Goal: Task Accomplishment & Management: Use online tool/utility

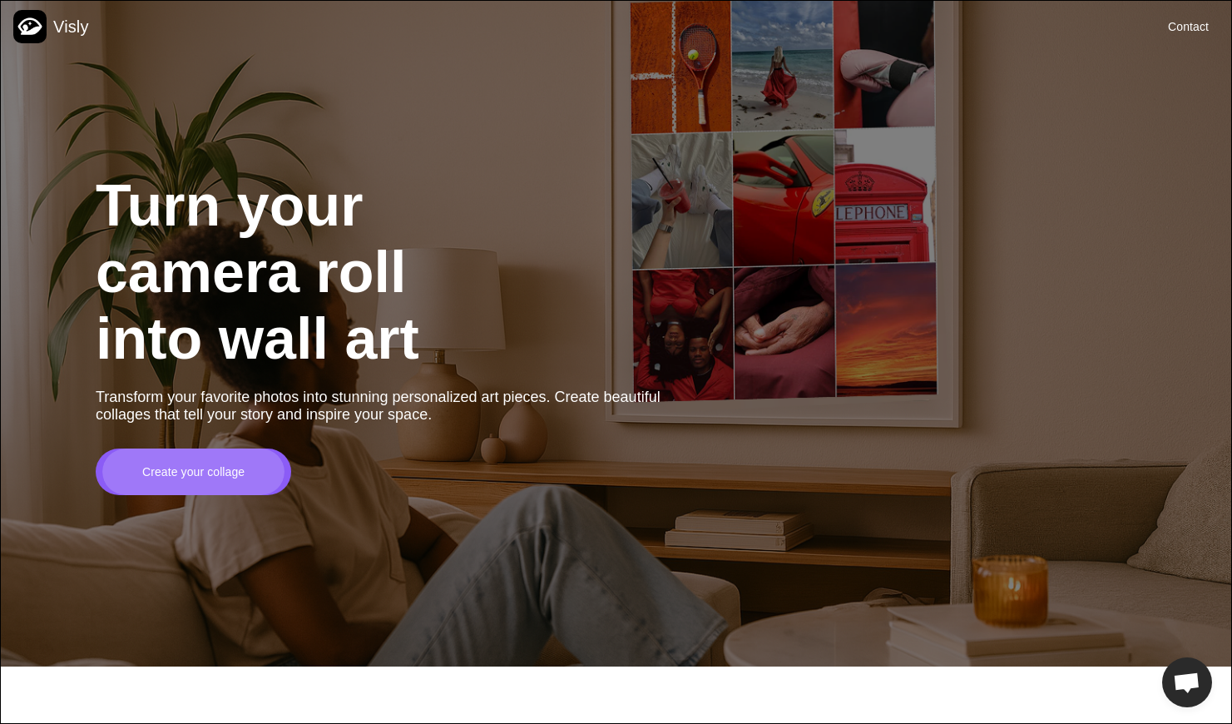
click at [201, 480] on div "Create your collage" at bounding box center [193, 471] width 102 height 17
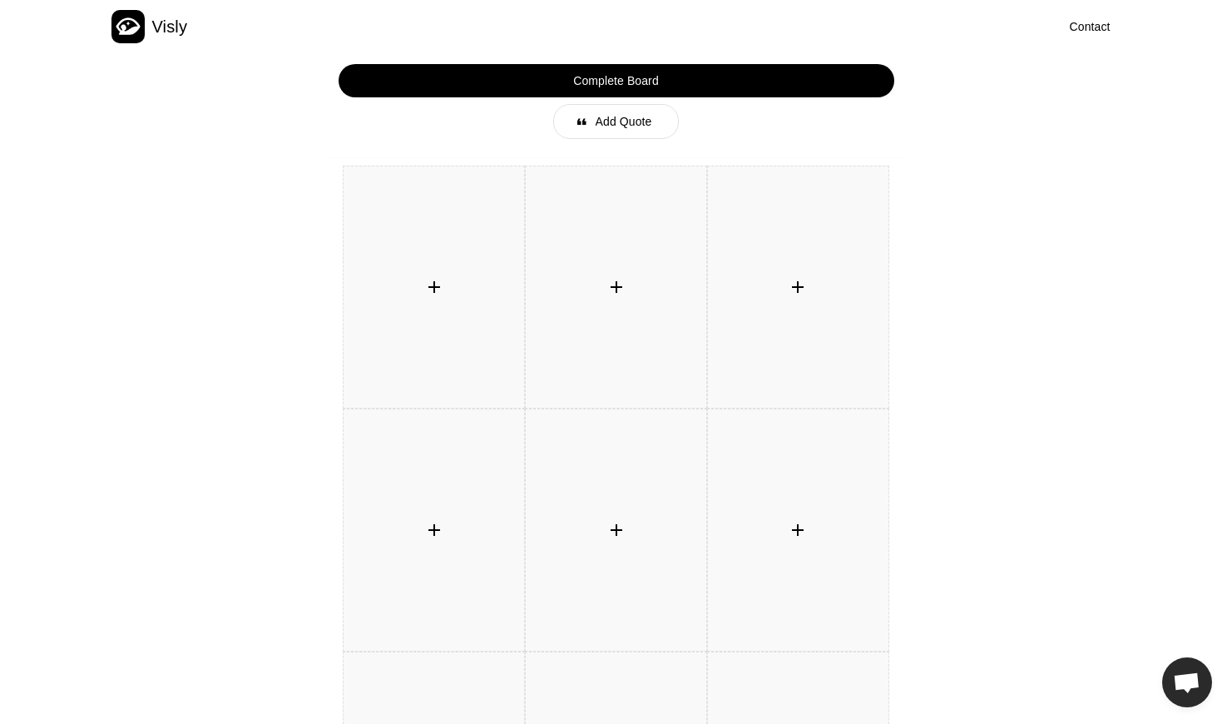
scroll to position [71, 0]
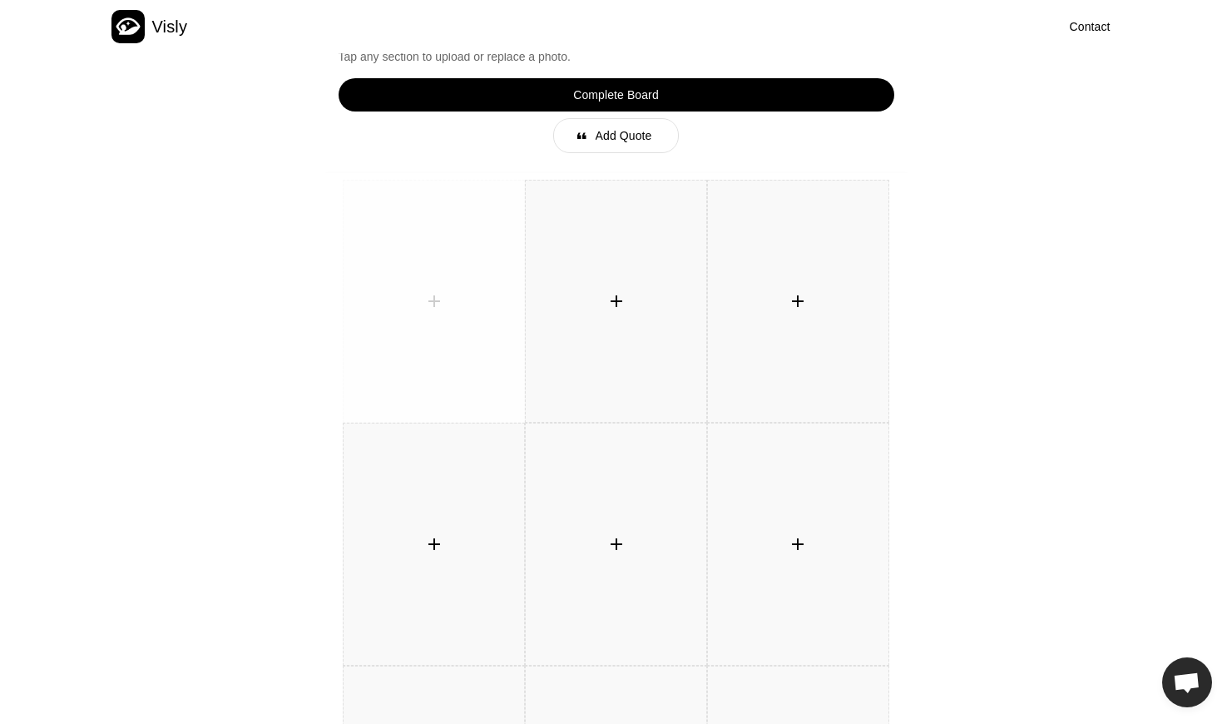
click at [426, 305] on div "󰐕" at bounding box center [434, 301] width 33 height 33
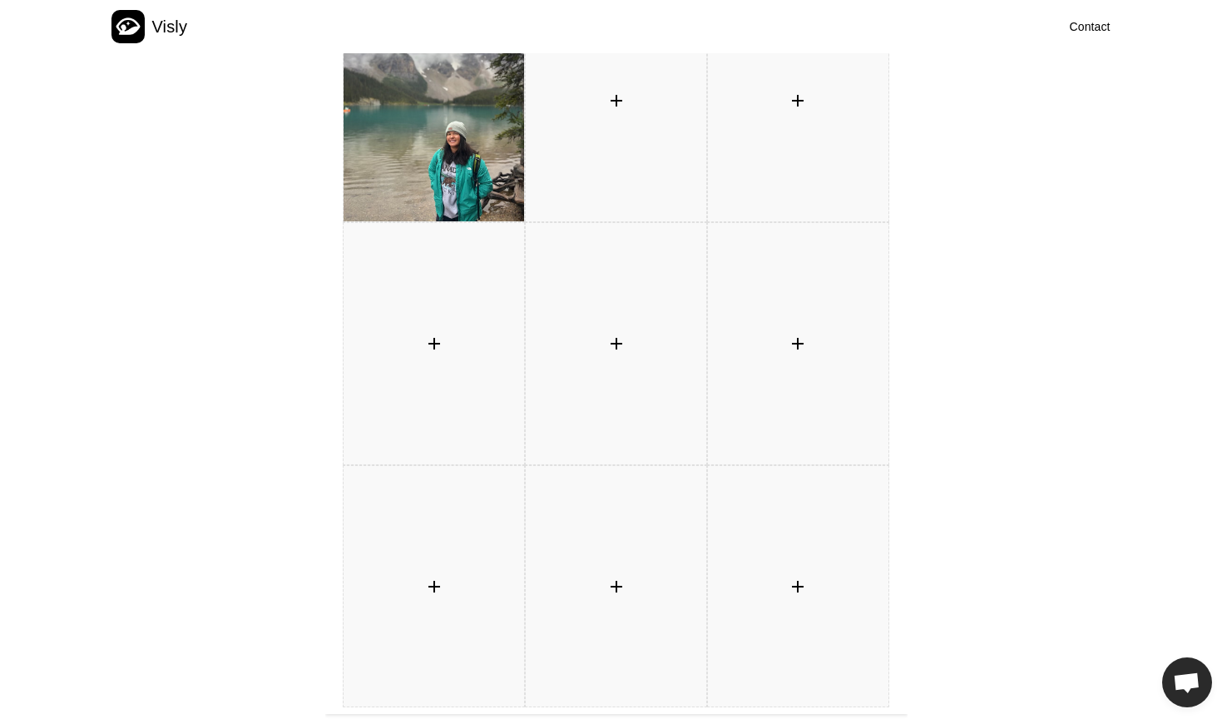
scroll to position [273, 0]
click at [793, 587] on div "󰐕" at bounding box center [797, 584] width 33 height 33
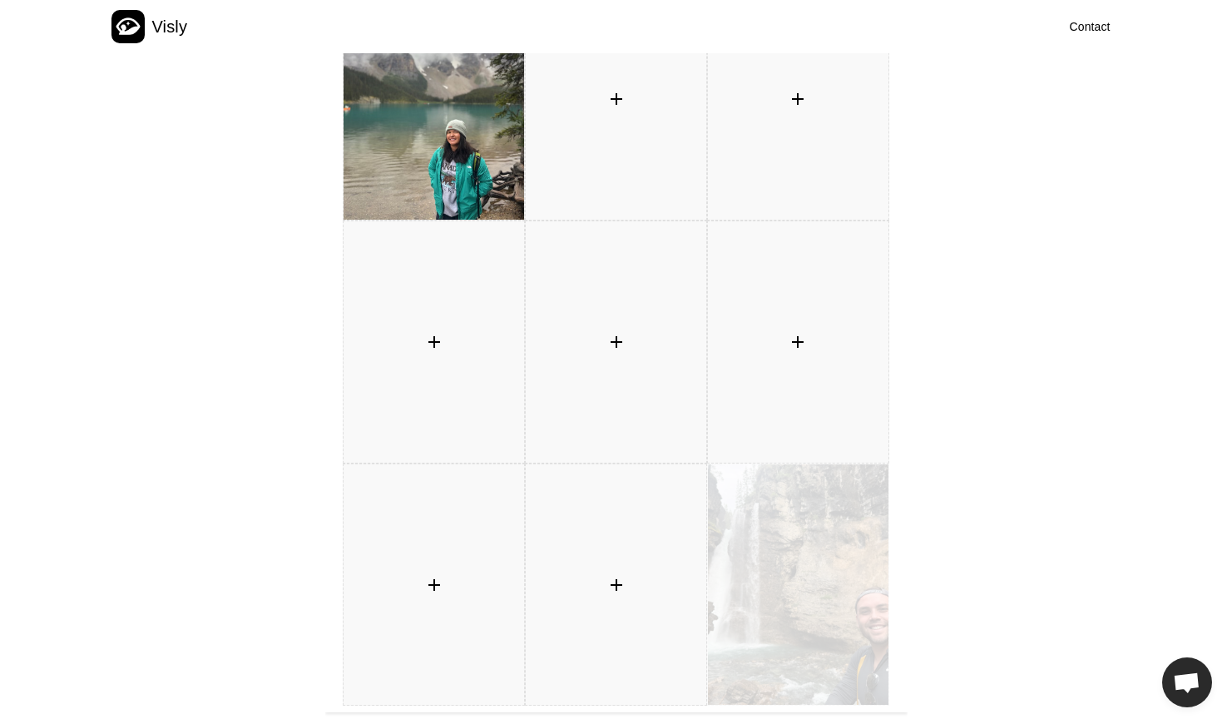
click at [723, 607] on img at bounding box center [798, 584] width 181 height 241
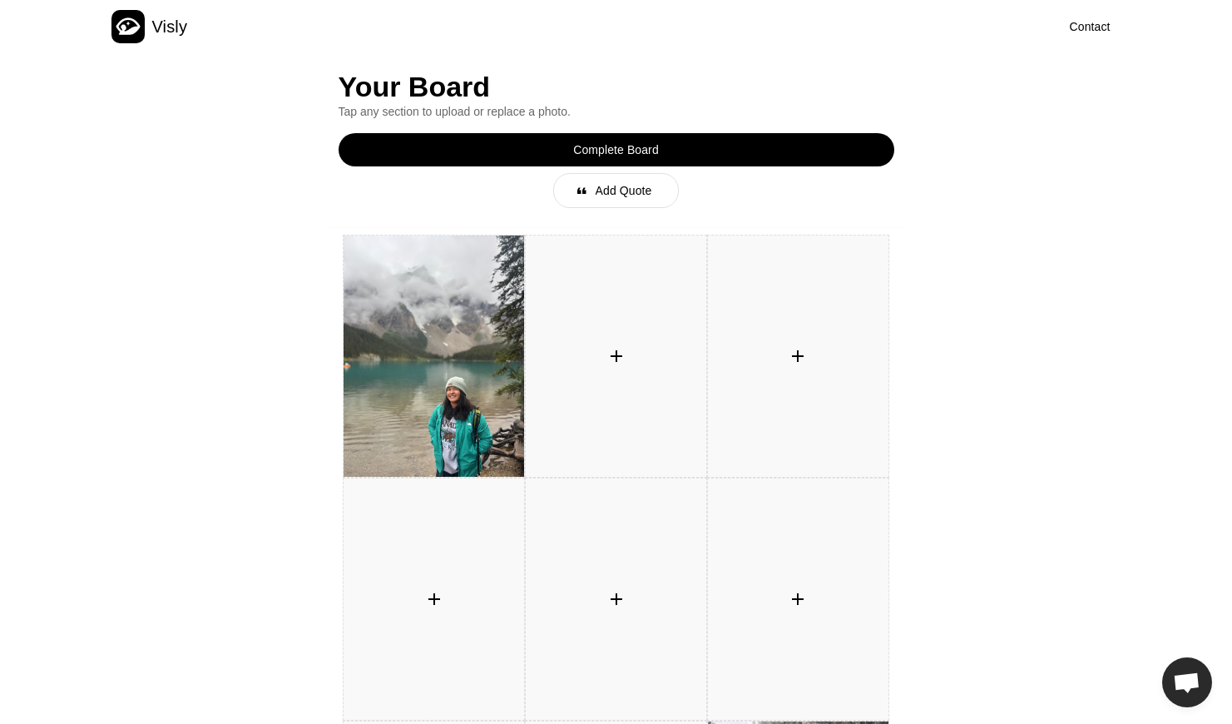
scroll to position [12, 0]
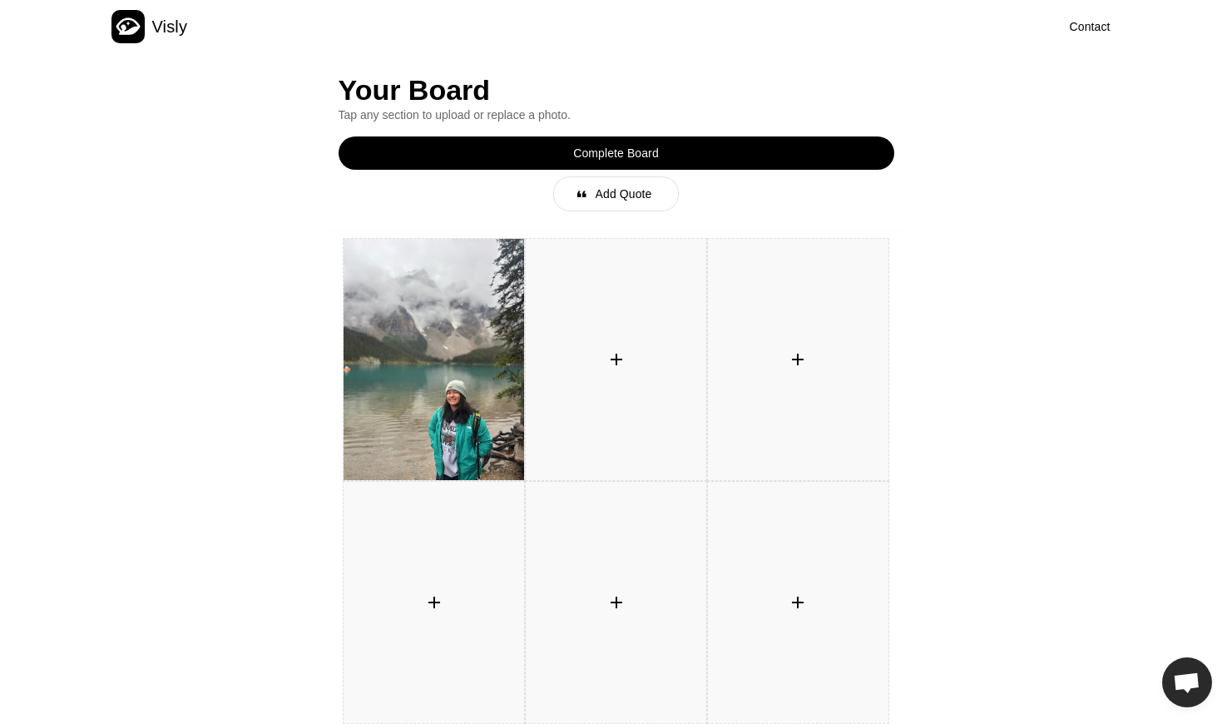
drag, startPoint x: 1218, startPoint y: 231, endPoint x: 1198, endPoint y: 173, distance: 61.6
click at [1198, 173] on div "Your Board Tap any section to upload or replace a photo. Complete Board 󰝗 Add Q…" at bounding box center [616, 540] width 1232 height 998
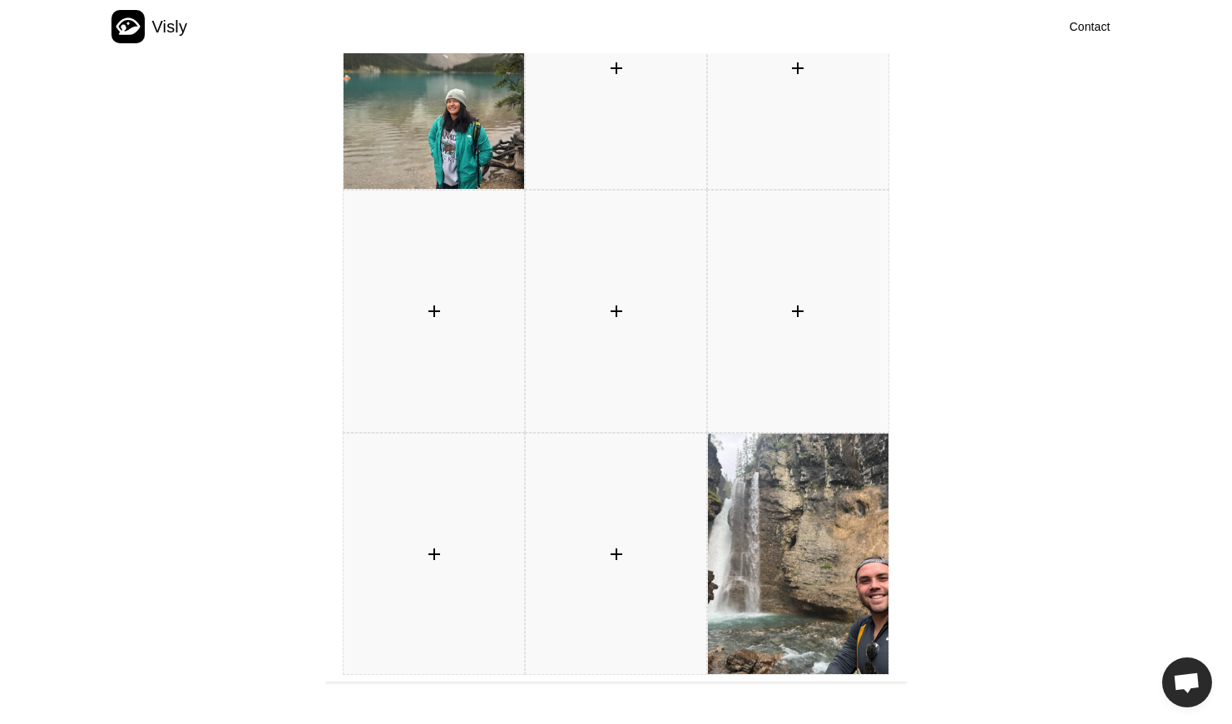
scroll to position [0, 0]
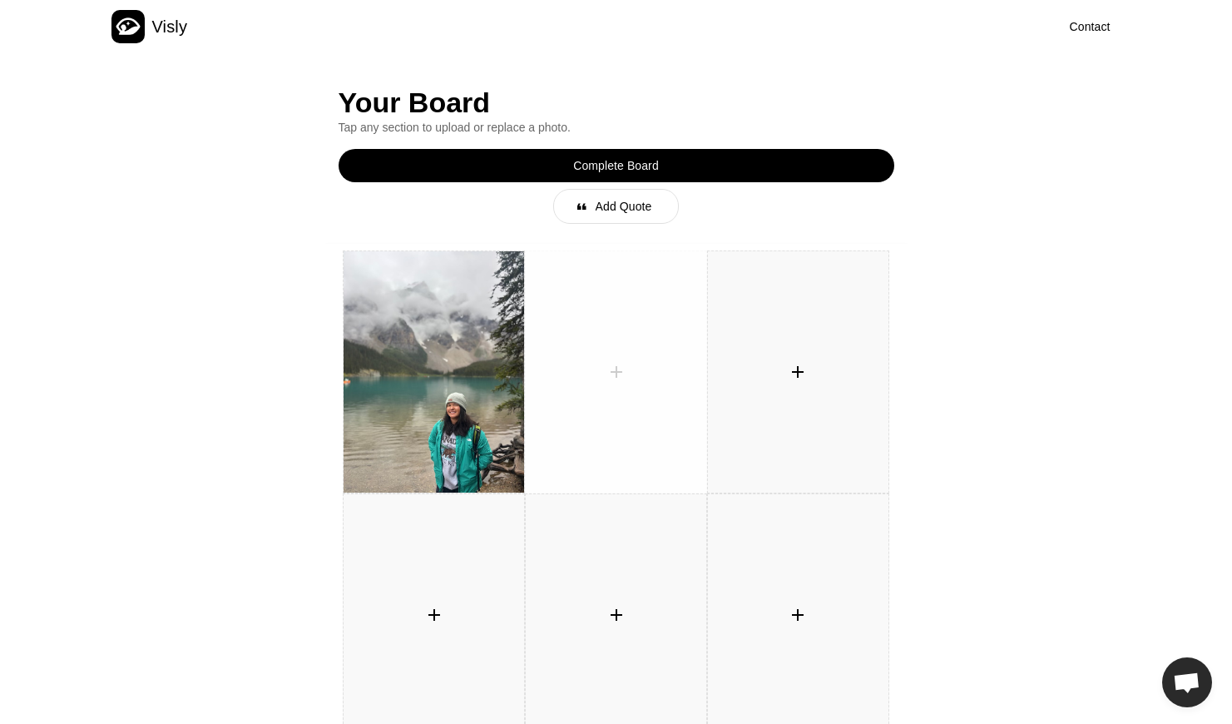
click at [608, 373] on div "󰐕" at bounding box center [616, 371] width 33 height 33
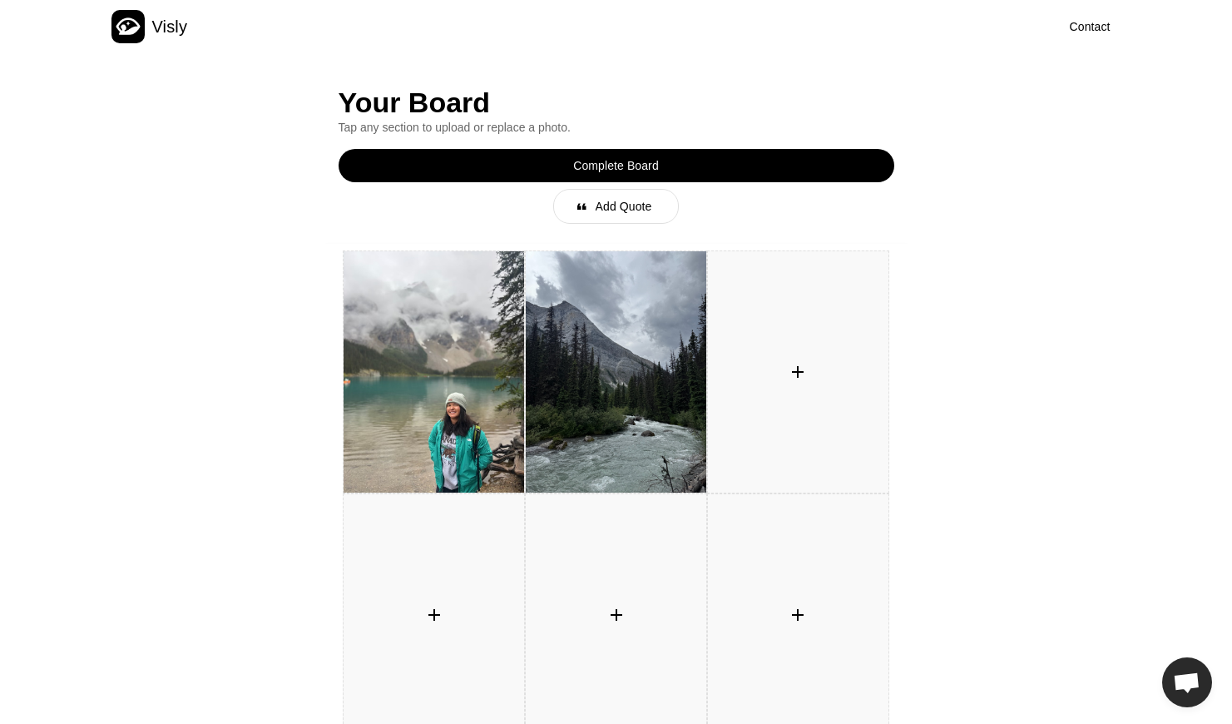
click at [793, 371] on div "󰐕" at bounding box center [797, 371] width 33 height 33
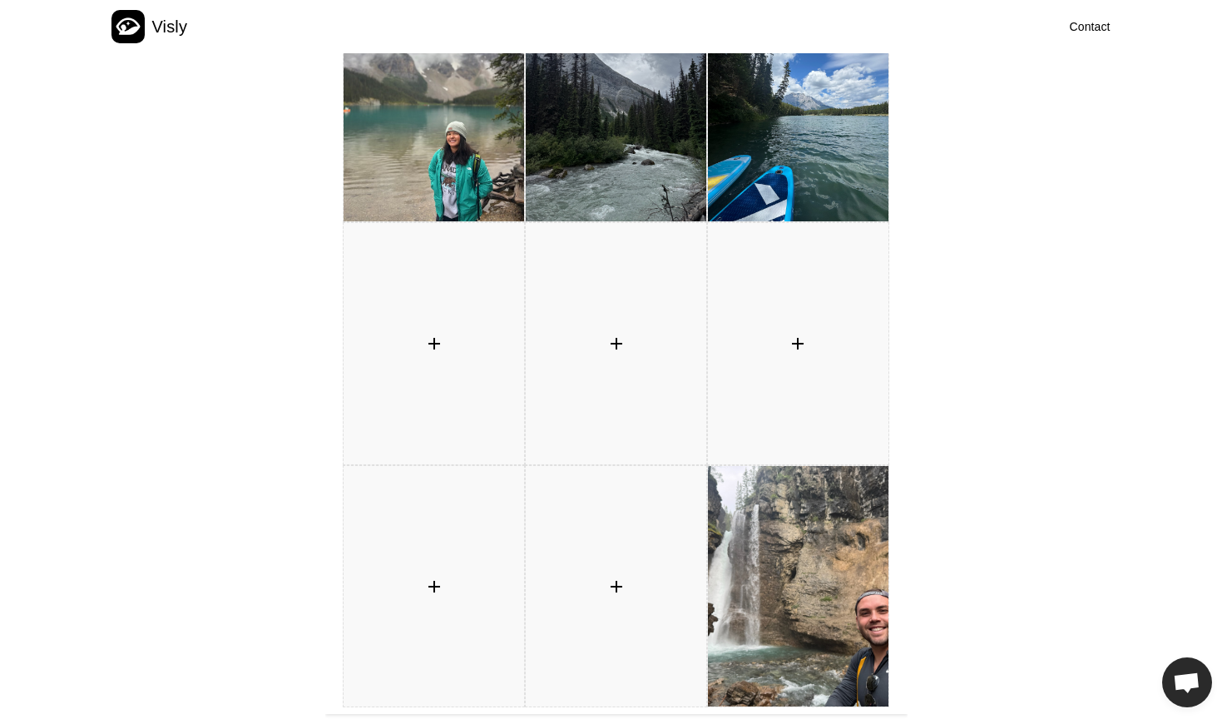
scroll to position [276, 0]
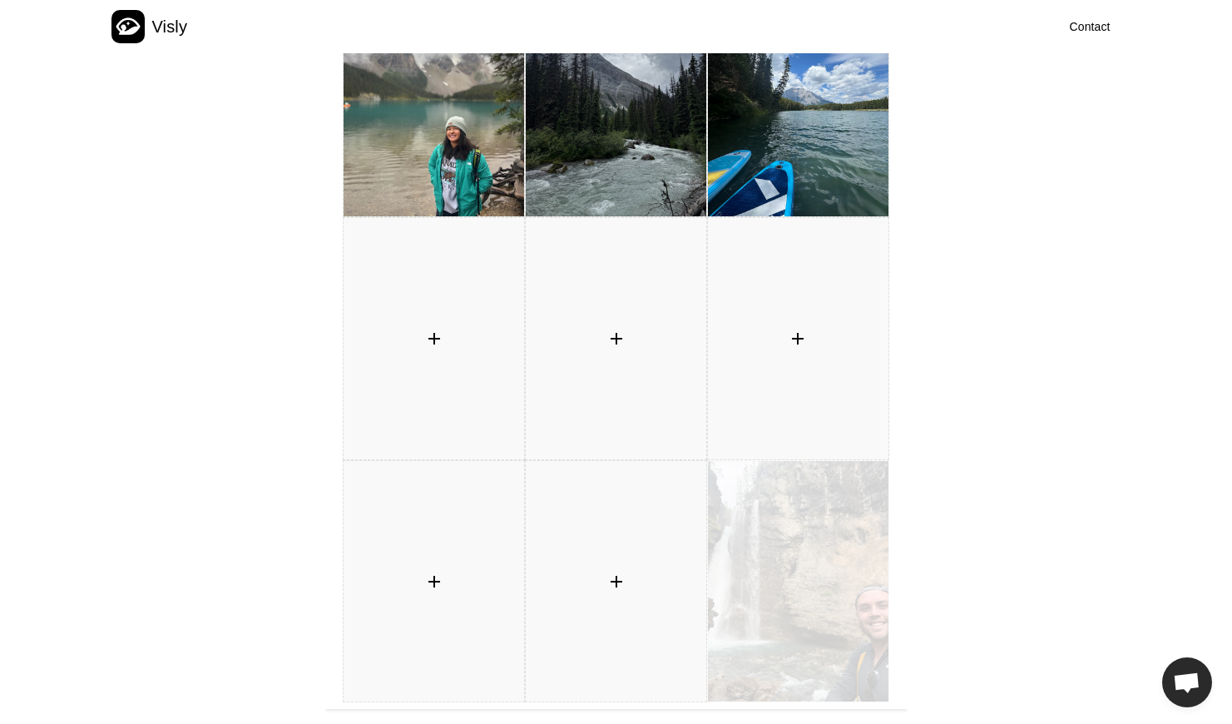
click at [800, 564] on img at bounding box center [798, 581] width 181 height 241
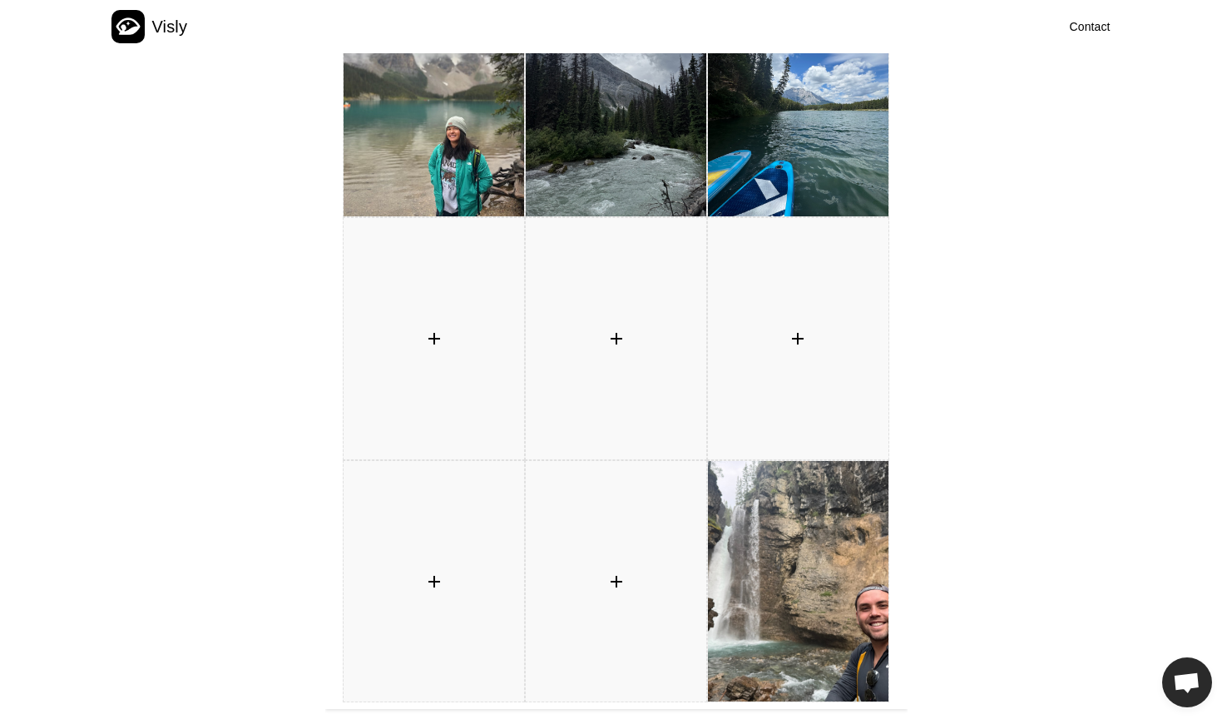
scroll to position [375, 0]
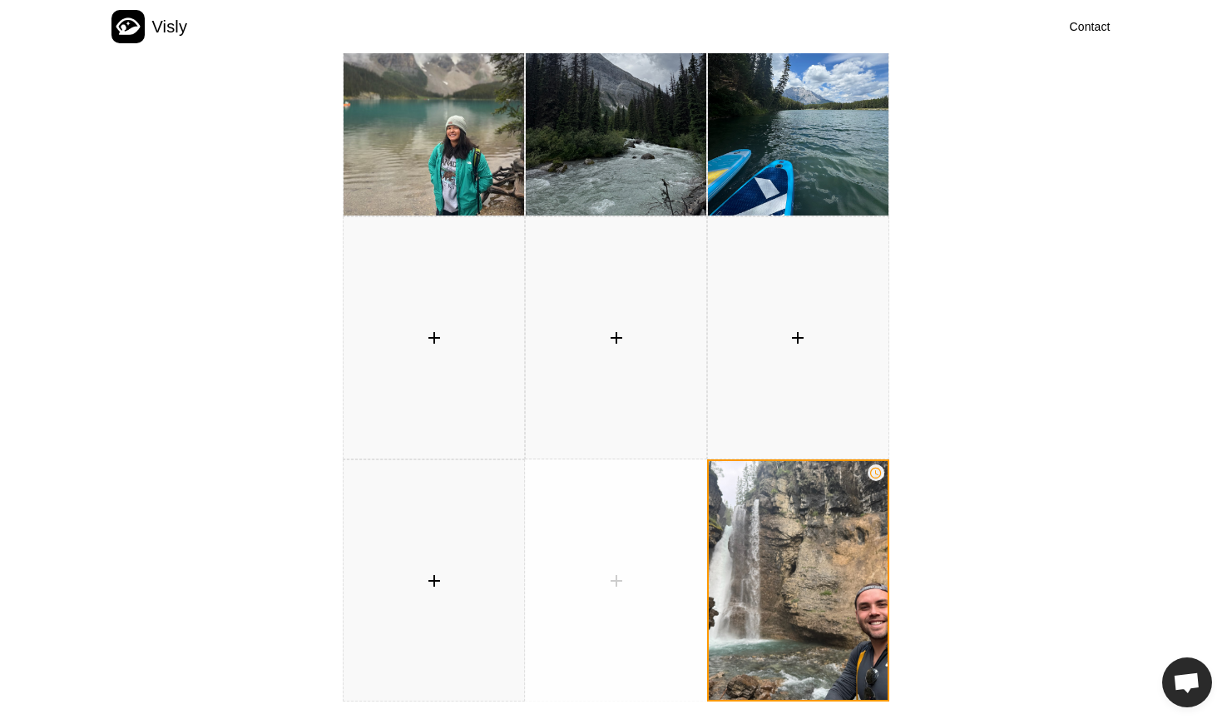
drag, startPoint x: 699, startPoint y: 605, endPoint x: 574, endPoint y: 607, distance: 124.8
click at [574, 607] on div "󰐕" at bounding box center [616, 580] width 181 height 241
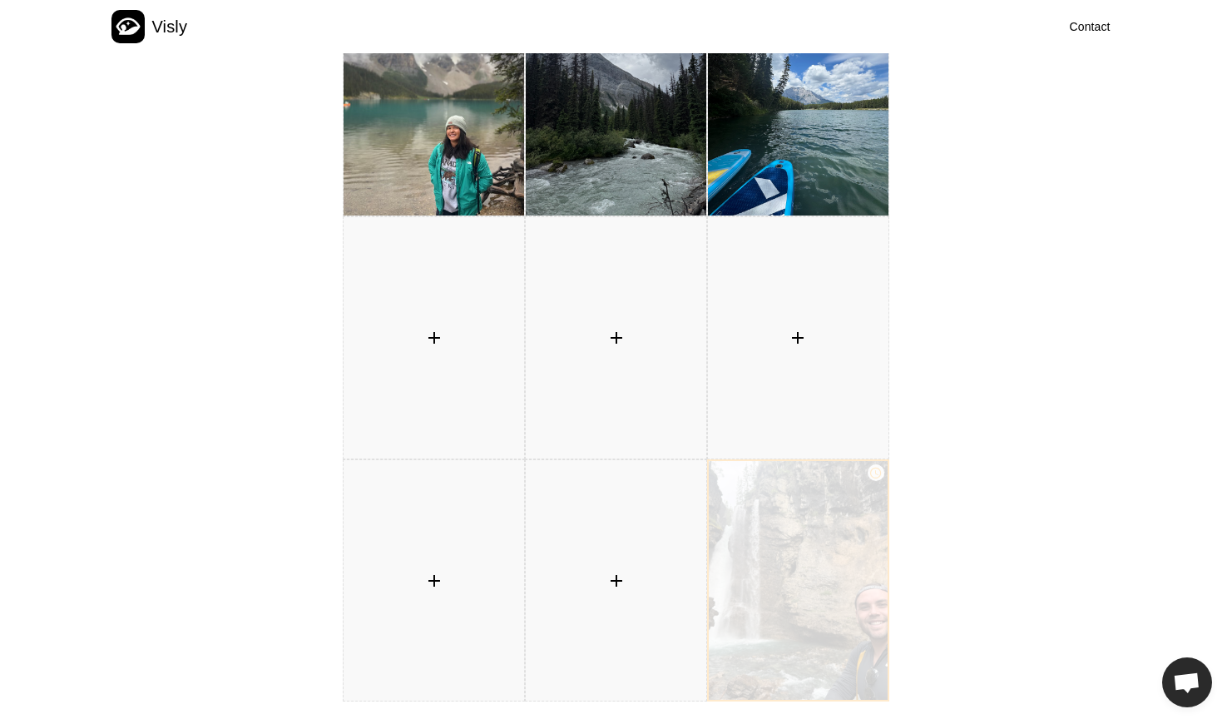
click at [869, 473] on div "󰅐" at bounding box center [875, 472] width 13 height 13
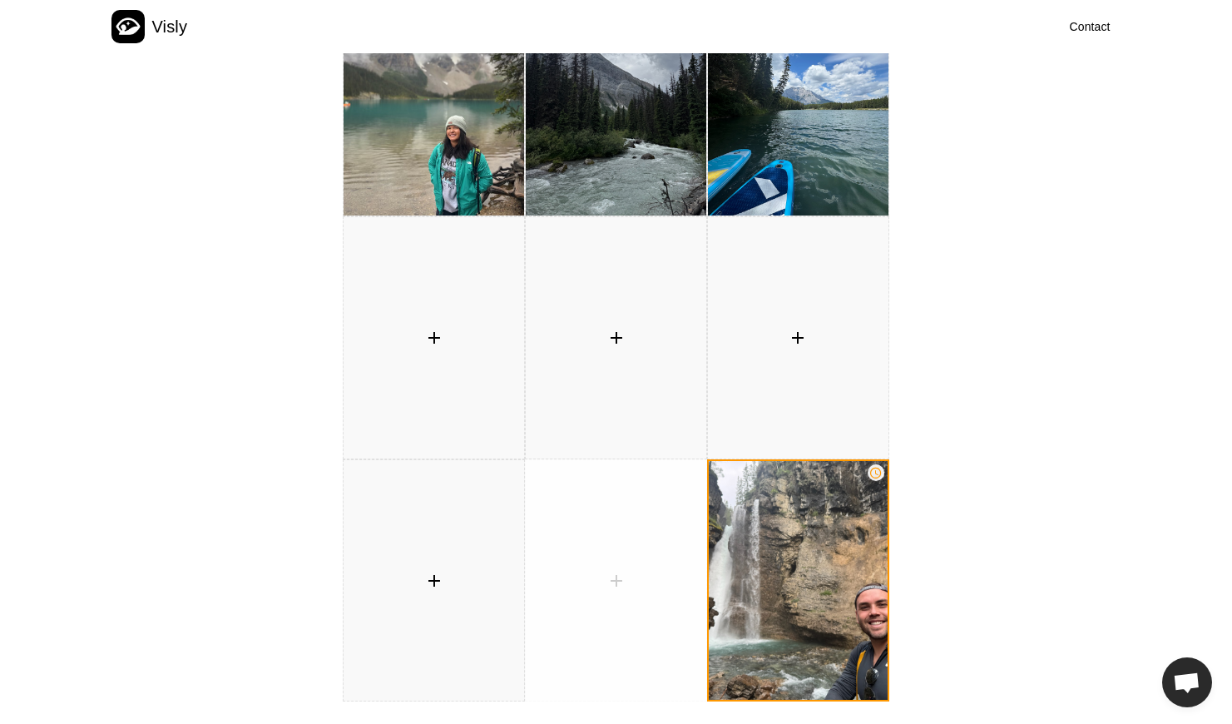
click at [606, 581] on div "󰐕" at bounding box center [616, 580] width 33 height 33
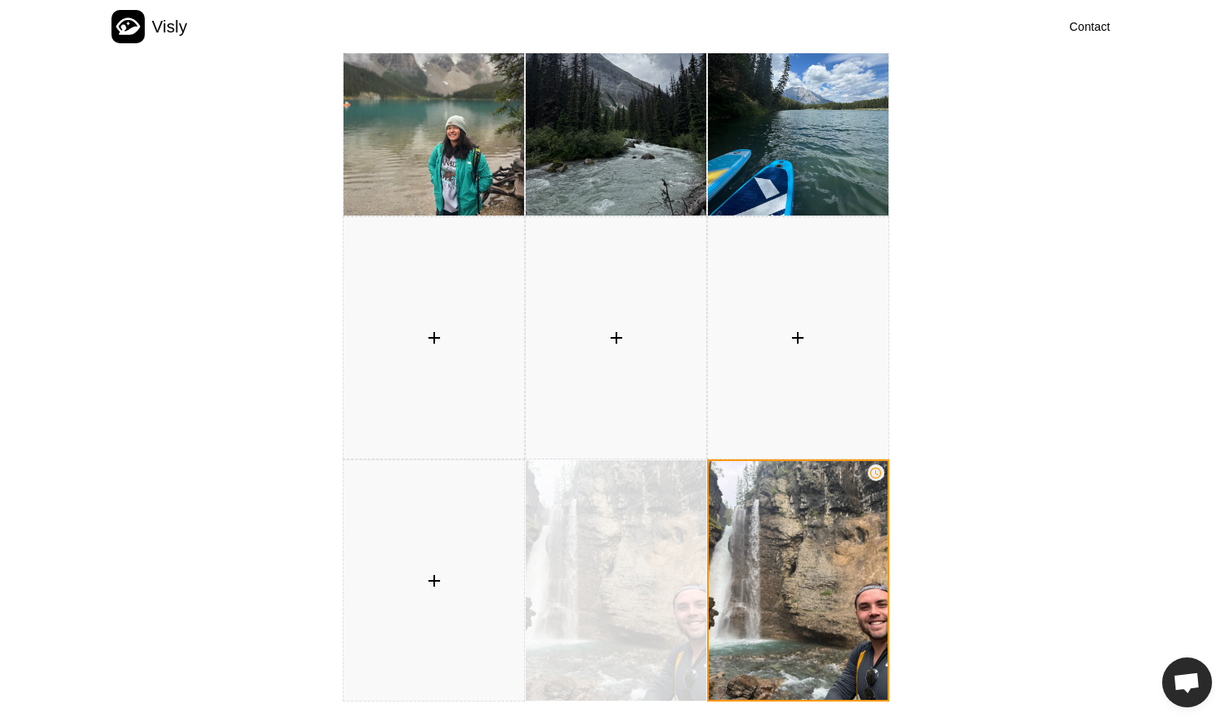
drag, startPoint x: 699, startPoint y: 580, endPoint x: 587, endPoint y: 583, distance: 111.5
click at [587, 583] on img at bounding box center [616, 580] width 181 height 241
